Goal: Task Accomplishment & Management: Manage account settings

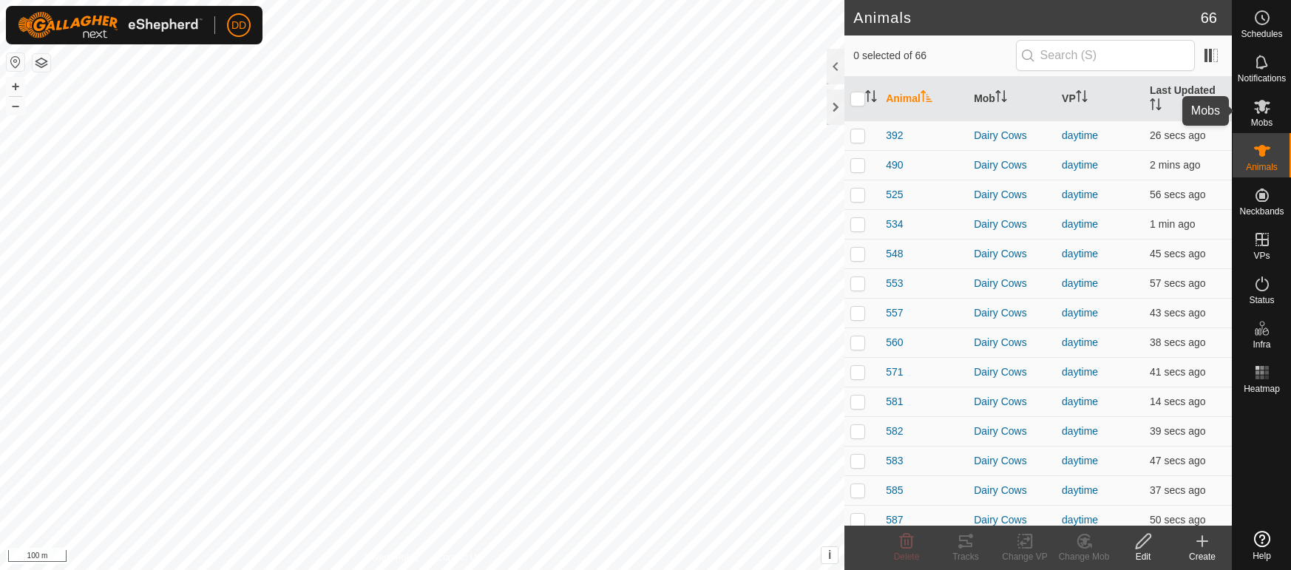
click at [1272, 115] on es-mob-svg-icon at bounding box center [1262, 107] width 27 height 24
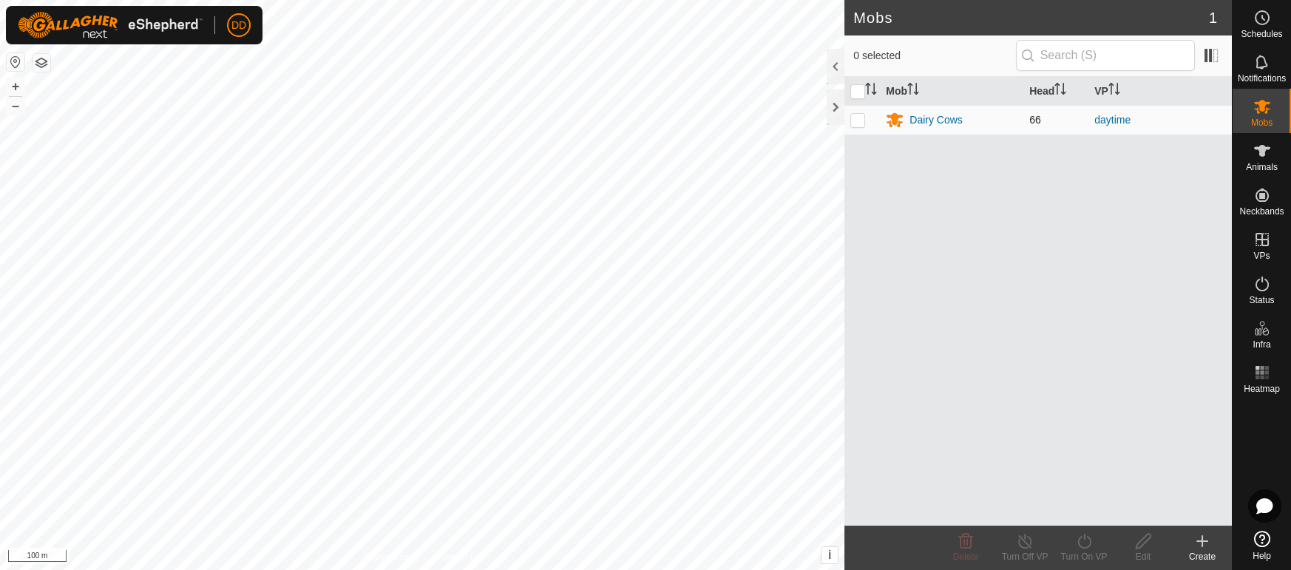
click at [854, 121] on p-checkbox at bounding box center [857, 120] width 15 height 12
checkbox input "true"
click at [1084, 545] on icon at bounding box center [1084, 541] width 18 height 18
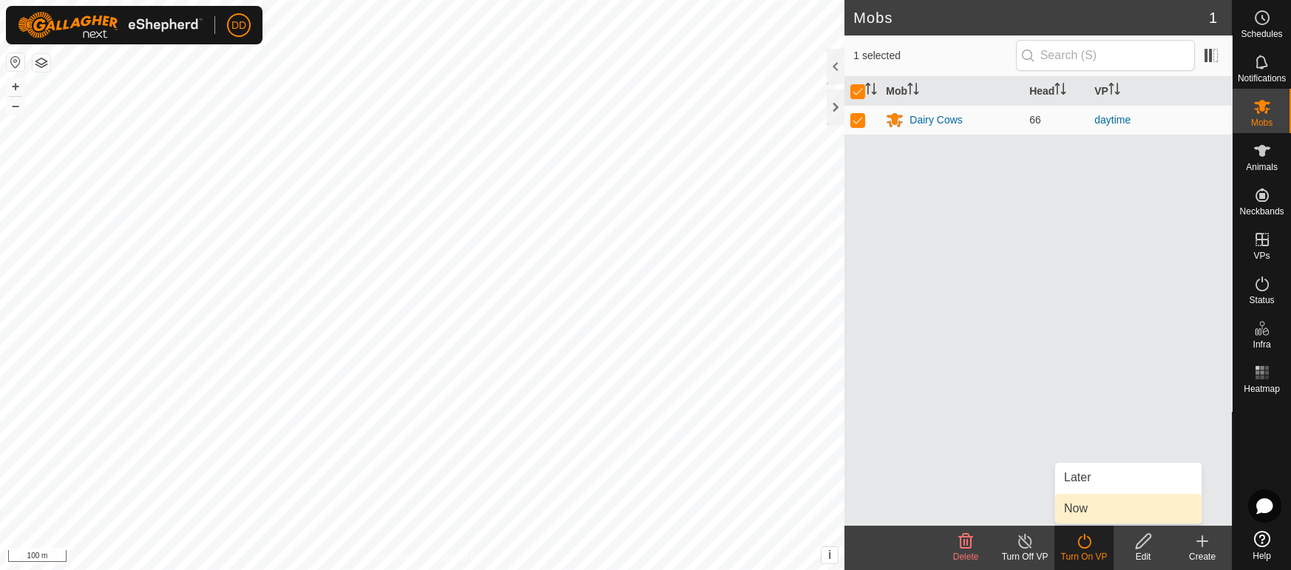
click at [1065, 508] on link "Now" at bounding box center [1128, 509] width 146 height 30
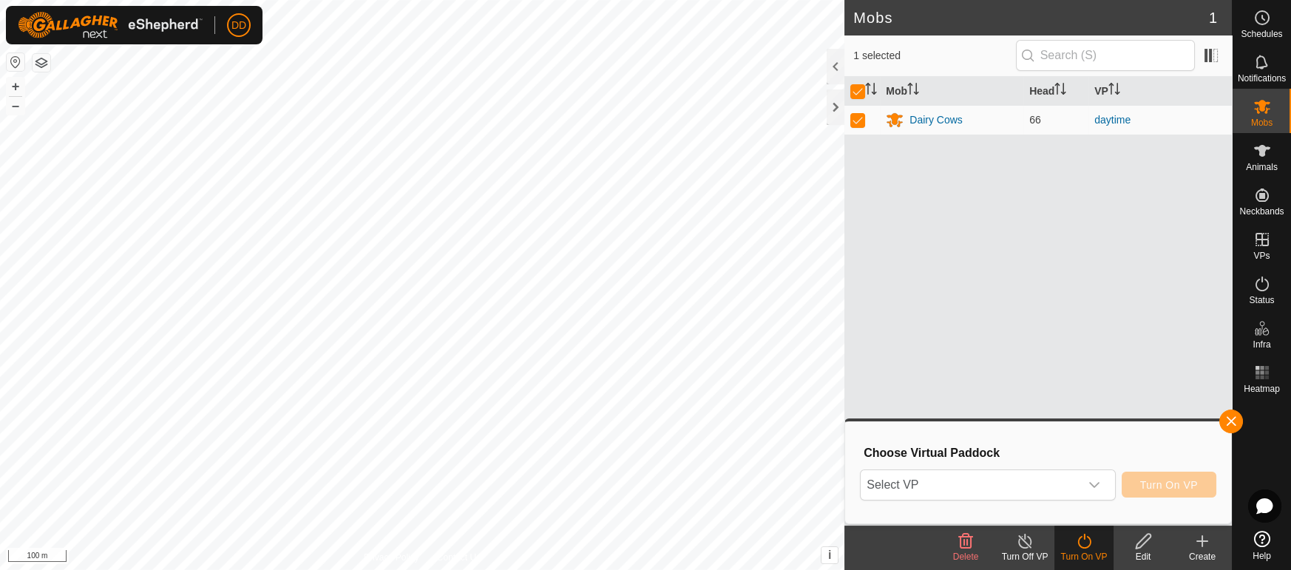
click at [1016, 537] on icon at bounding box center [1025, 541] width 18 height 18
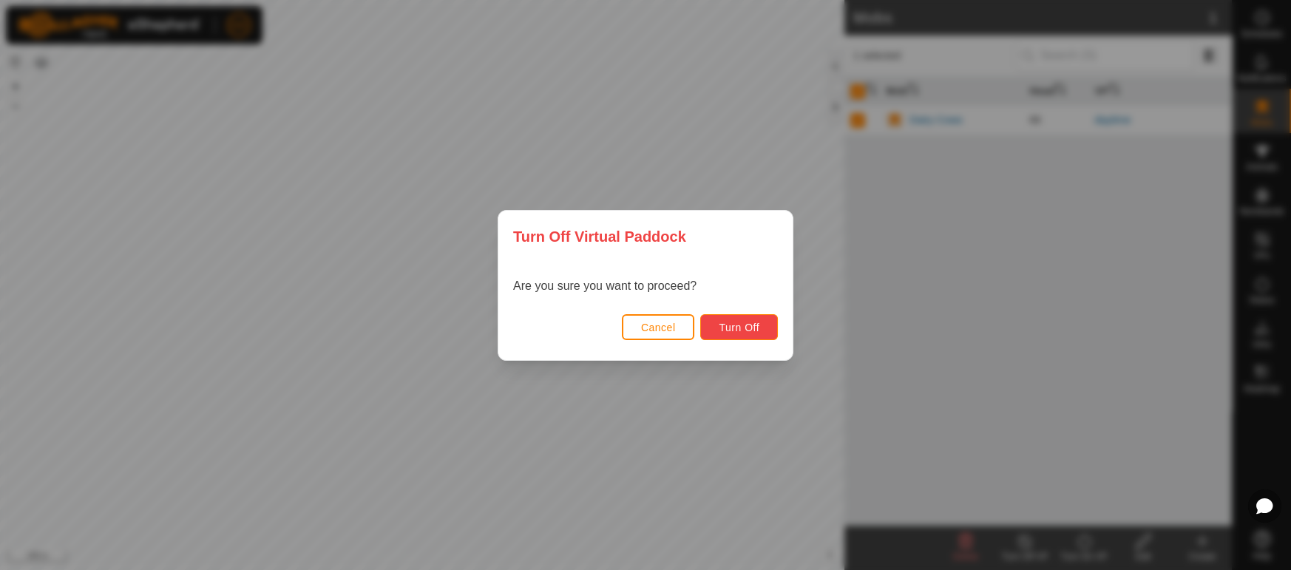
click at [756, 326] on span "Turn Off" at bounding box center [739, 328] width 41 height 12
